Goal: Transaction & Acquisition: Purchase product/service

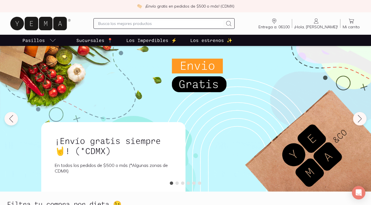
click at [113, 24] on input "text" at bounding box center [160, 23] width 125 height 7
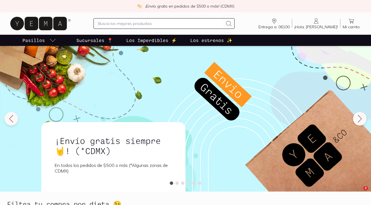
click at [119, 24] on input "text" at bounding box center [160, 23] width 125 height 7
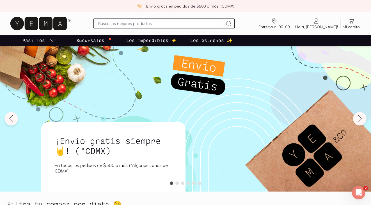
click at [123, 24] on input "text" at bounding box center [160, 23] width 125 height 7
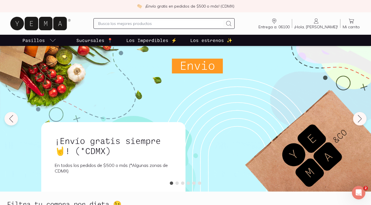
click at [148, 24] on input "text" at bounding box center [160, 23] width 125 height 7
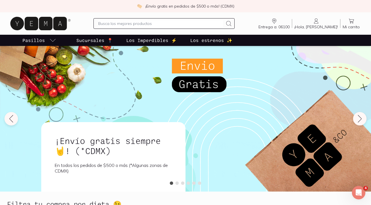
click at [148, 24] on input "text" at bounding box center [160, 23] width 125 height 7
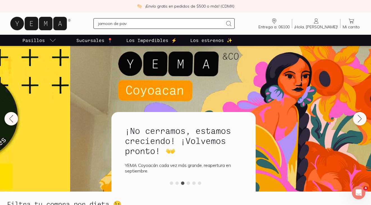
type input "jamoon de pavo"
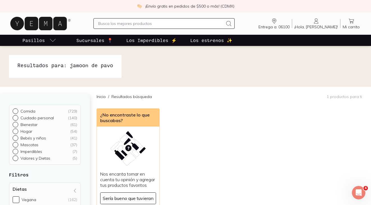
click at [165, 24] on input "text" at bounding box center [160, 23] width 125 height 7
type input "pavo"
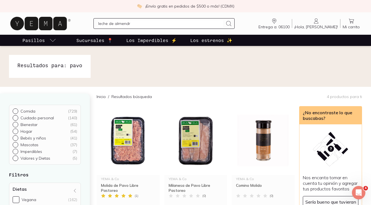
type input "leche [PERSON_NAME]"
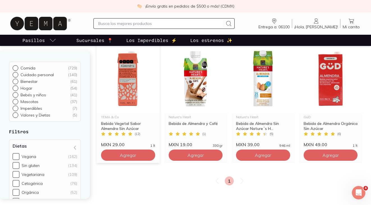
scroll to position [63, 0]
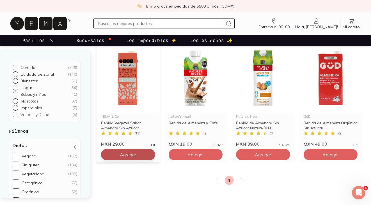
click at [148, 156] on button "Agregar" at bounding box center [128, 154] width 54 height 11
click at [148, 156] on icon at bounding box center [149, 155] width 4 height 4
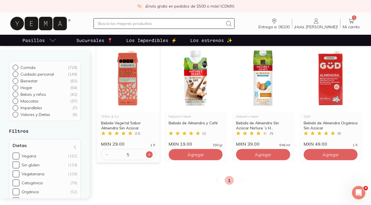
click at [147, 153] on icon at bounding box center [149, 155] width 4 height 4
type input "6"
click at [158, 23] on input "text" at bounding box center [160, 23] width 125 height 7
type input "zanahoria"
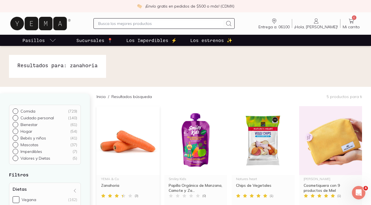
scroll to position [50, 0]
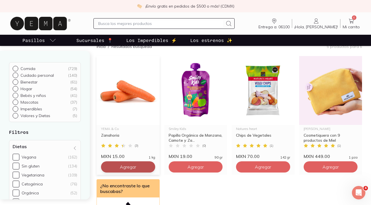
click at [153, 167] on button "Agregar" at bounding box center [128, 167] width 54 height 11
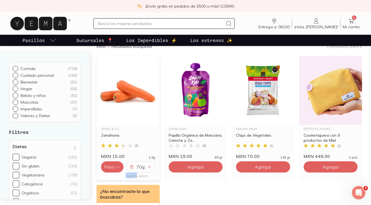
click at [153, 167] on div "70 g" at bounding box center [140, 167] width 29 height 11
click at [151, 167] on icon at bounding box center [149, 167] width 4 height 4
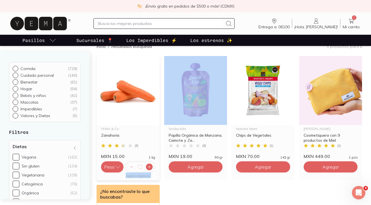
click at [151, 167] on icon at bounding box center [149, 167] width 4 height 4
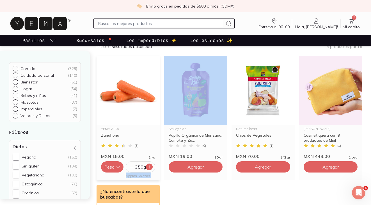
click at [151, 167] on icon at bounding box center [149, 167] width 4 height 4
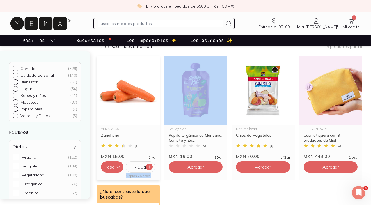
click at [151, 167] on icon at bounding box center [149, 167] width 4 height 4
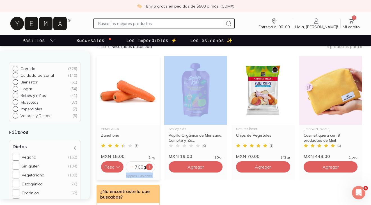
click at [151, 167] on icon at bounding box center [149, 167] width 4 height 4
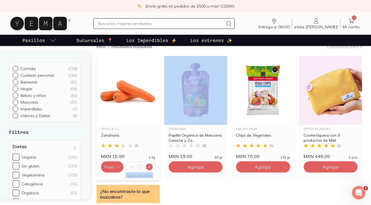
click at [151, 167] on icon at bounding box center [149, 167] width 4 height 4
click at [151, 167] on icon at bounding box center [152, 167] width 4 height 4
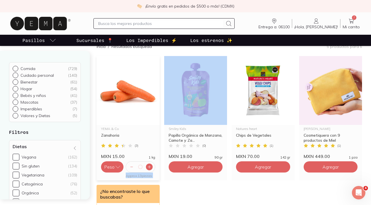
click at [151, 167] on icon at bounding box center [149, 167] width 4 height 4
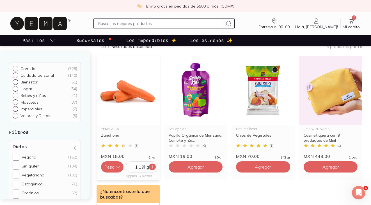
click at [151, 167] on icon at bounding box center [152, 167] width 4 height 4
click at [154, 169] on icon at bounding box center [152, 167] width 4 height 4
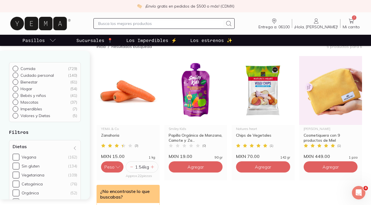
click at [145, 24] on input "text" at bounding box center [160, 23] width 125 height 7
type input "[PERSON_NAME]"
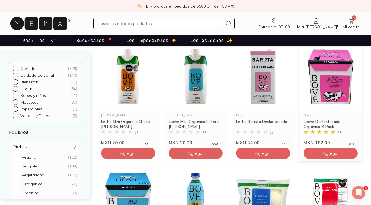
scroll to position [197, 0]
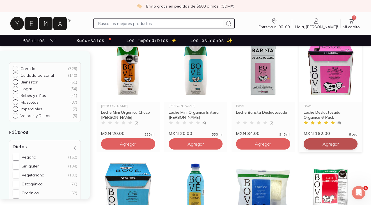
click at [155, 26] on button "Agregar" at bounding box center [128, 20] width 54 height 11
click at [151, 24] on input "text" at bounding box center [160, 23] width 125 height 7
type input "moras"
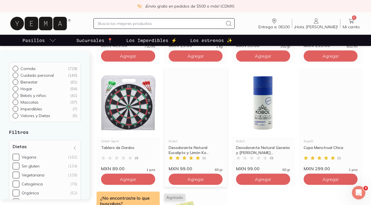
scroll to position [285, 0]
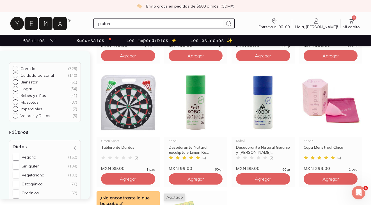
type input "platano"
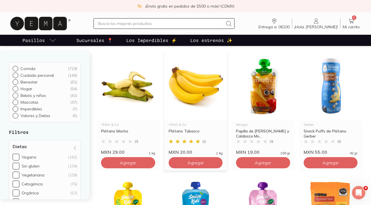
scroll to position [56, 0]
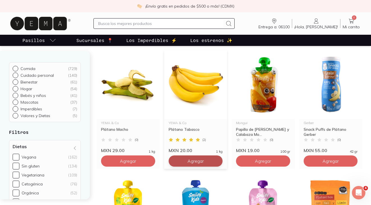
click at [155, 160] on button "Agregar" at bounding box center [128, 161] width 54 height 11
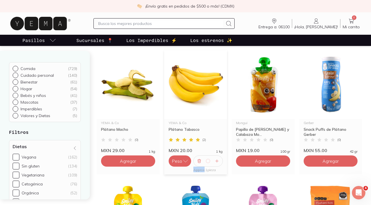
click at [218, 160] on icon at bounding box center [217, 161] width 4 height 4
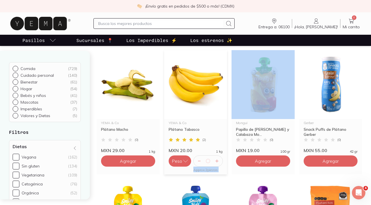
click at [218, 160] on icon at bounding box center [217, 161] width 4 height 4
click at [218, 160] on icon at bounding box center [220, 161] width 4 height 4
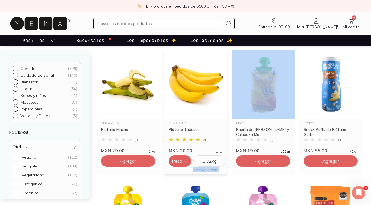
click at [218, 160] on icon at bounding box center [220, 161] width 4 height 4
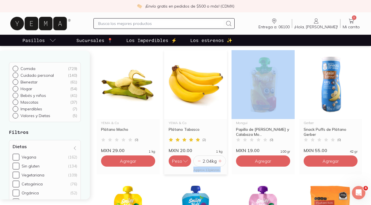
click at [218, 160] on icon at bounding box center [220, 161] width 4 height 4
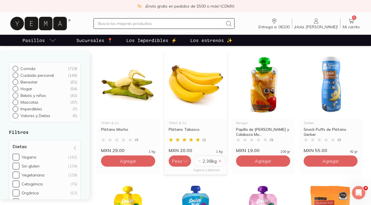
click at [218, 160] on icon at bounding box center [220, 161] width 4 height 4
click at [173, 24] on input "text" at bounding box center [160, 23] width 125 height 7
type input "pepino"
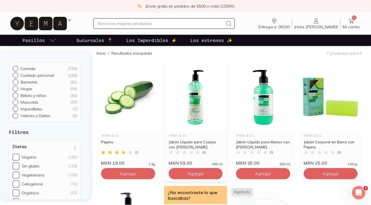
scroll to position [44, 0]
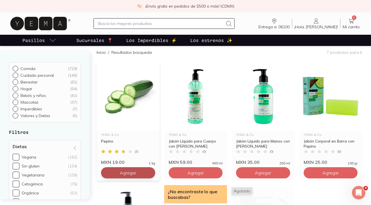
click at [149, 173] on button "Agregar" at bounding box center [128, 173] width 54 height 11
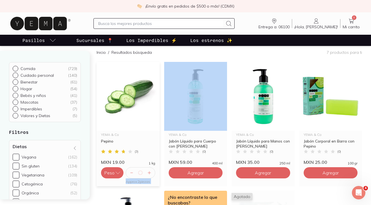
click at [149, 173] on icon at bounding box center [149, 173] width 3 height 3
click at [149, 173] on div at bounding box center [152, 173] width 7 height 7
click at [149, 173] on icon at bounding box center [149, 173] width 3 height 3
click at [149, 173] on div at bounding box center [152, 173] width 7 height 7
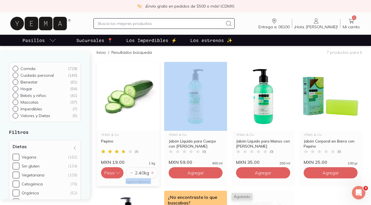
click at [149, 173] on div at bounding box center [152, 173] width 7 height 7
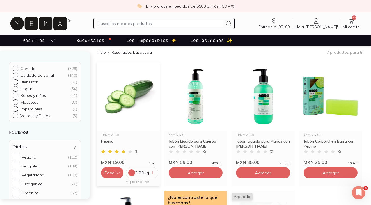
click at [133, 174] on icon at bounding box center [131, 173] width 4 height 4
click at [131, 174] on icon at bounding box center [131, 173] width 4 height 4
click at [153, 23] on input "text" at bounding box center [160, 23] width 125 height 7
type input "betabel"
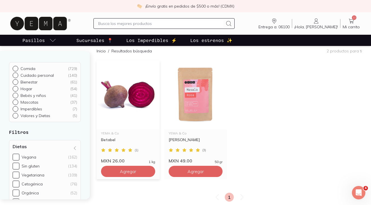
scroll to position [53, 0]
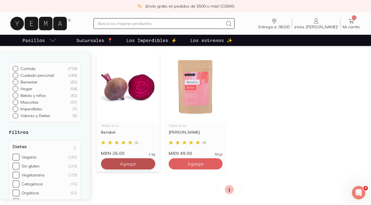
click at [147, 166] on button "Agregar" at bounding box center [128, 164] width 54 height 11
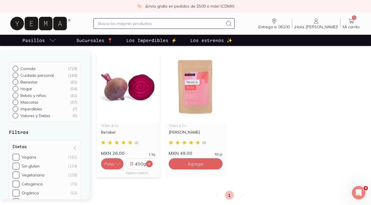
click at [151, 165] on icon at bounding box center [149, 164] width 4 height 4
click at [204, 27] on div at bounding box center [163, 23] width 141 height 11
click at [151, 164] on icon at bounding box center [149, 164] width 4 height 4
click at [176, 18] on div at bounding box center [163, 23] width 141 height 11
click at [170, 22] on input "text" at bounding box center [160, 23] width 125 height 7
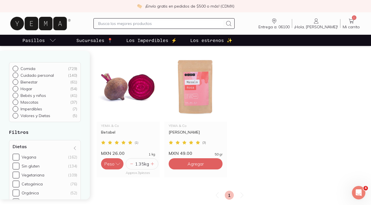
click at [148, 26] on input "text" at bounding box center [160, 23] width 125 height 7
type input "cebolla"
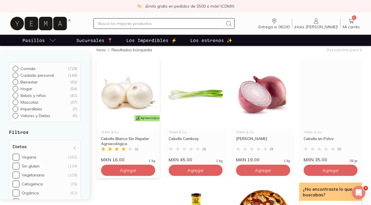
scroll to position [47, 0]
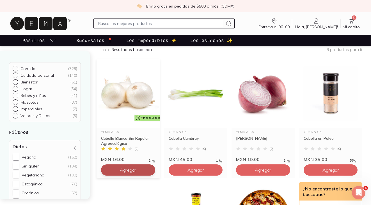
click at [150, 168] on button "Agregar" at bounding box center [128, 170] width 54 height 11
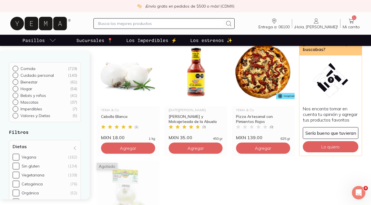
scroll to position [194, 0]
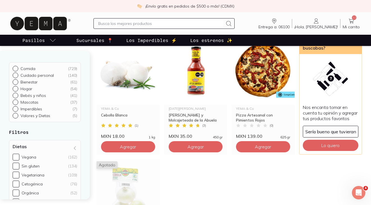
click at [223, 24] on input "text" at bounding box center [160, 23] width 125 height 7
type input "t"
type input "l"
type input "tilapia"
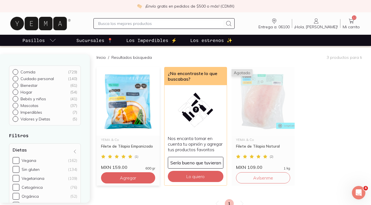
scroll to position [42, 0]
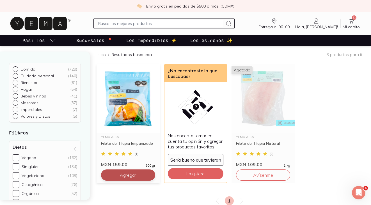
click at [145, 179] on button "Agregar" at bounding box center [128, 175] width 54 height 11
click at [163, 23] on input "text" at bounding box center [160, 23] width 125 height 7
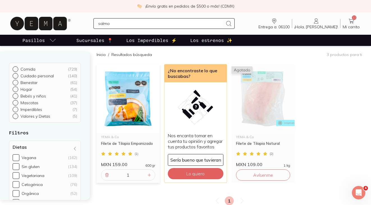
type input "salmon"
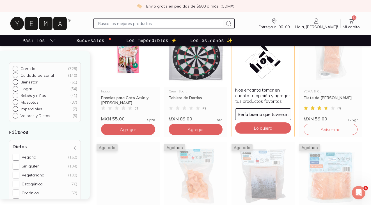
scroll to position [346, 0]
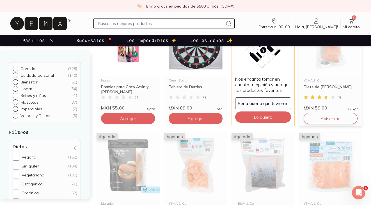
click at [333, 118] on button "Avísenme" at bounding box center [331, 118] width 54 height 11
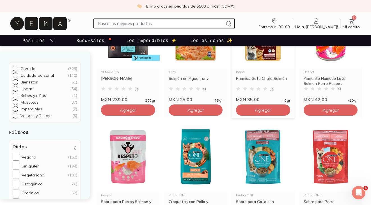
scroll to position [0, 0]
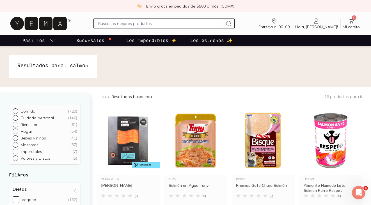
click at [199, 24] on input "text" at bounding box center [160, 23] width 125 height 7
type input "alcaparras"
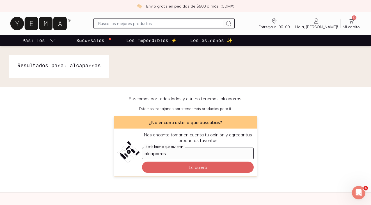
click at [157, 20] on input "text" at bounding box center [160, 23] width 125 height 7
type input "alcaparra"
click at [148, 22] on input "text" at bounding box center [160, 23] width 125 height 7
click at [145, 22] on input "text" at bounding box center [160, 23] width 125 height 7
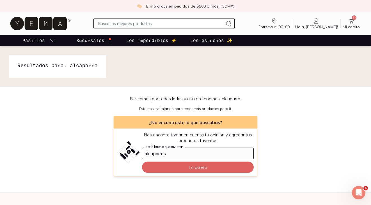
click at [59, 31] on icon at bounding box center [40, 24] width 63 height 18
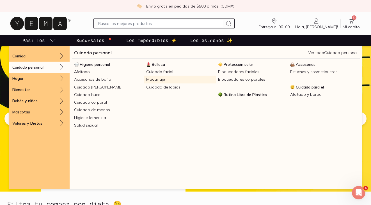
click at [163, 78] on link "Maquillaje" at bounding box center [180, 80] width 72 height 8
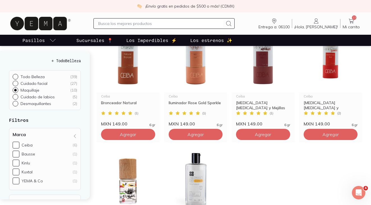
scroll to position [223, 0]
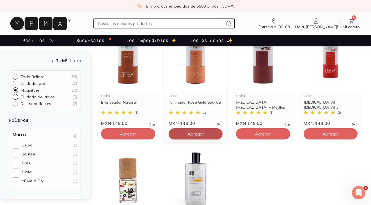
click at [155, 16] on button "Agregar" at bounding box center [128, 10] width 54 height 11
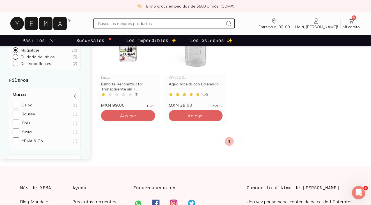
scroll to position [367, 0]
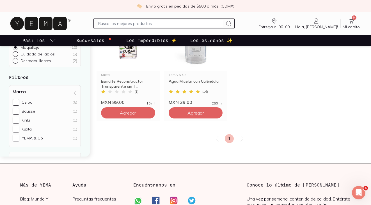
click at [188, 27] on div at bounding box center [163, 23] width 141 height 11
click at [184, 27] on input "text" at bounding box center [160, 23] width 125 height 7
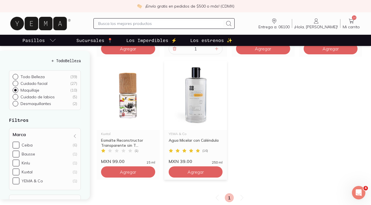
scroll to position [313, 0]
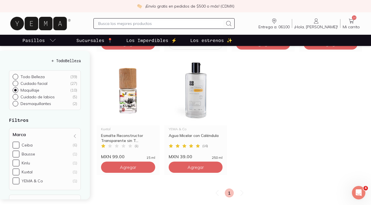
click at [357, 20] on link "14 Mi carrito Carrito" at bounding box center [351, 24] width 22 height 12
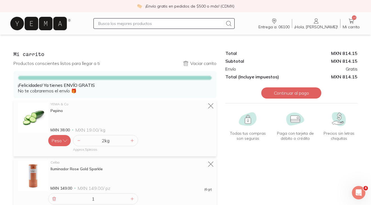
click at [172, 21] on input "text" at bounding box center [160, 23] width 125 height 7
click at [169, 21] on input "text" at bounding box center [160, 23] width 125 height 7
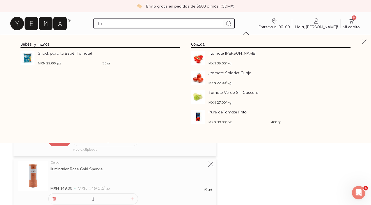
type input "t"
type input "jitomate"
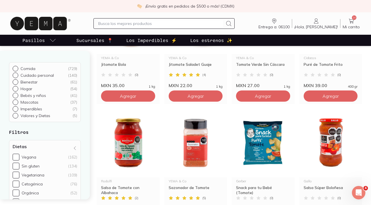
scroll to position [161, 0]
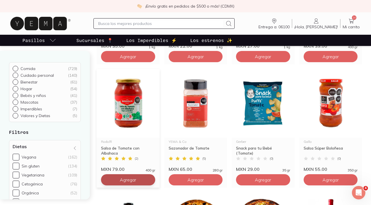
click at [148, 62] on button "Agregar" at bounding box center [128, 56] width 54 height 11
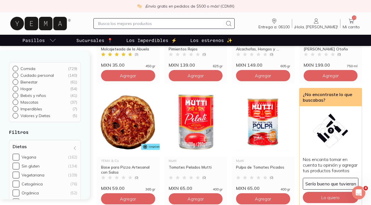
scroll to position [390, 0]
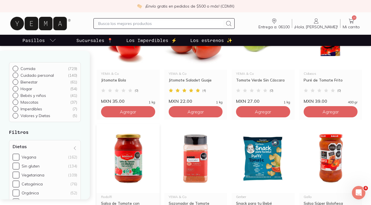
scroll to position [94, 0]
